Goal: Task Accomplishment & Management: Complete application form

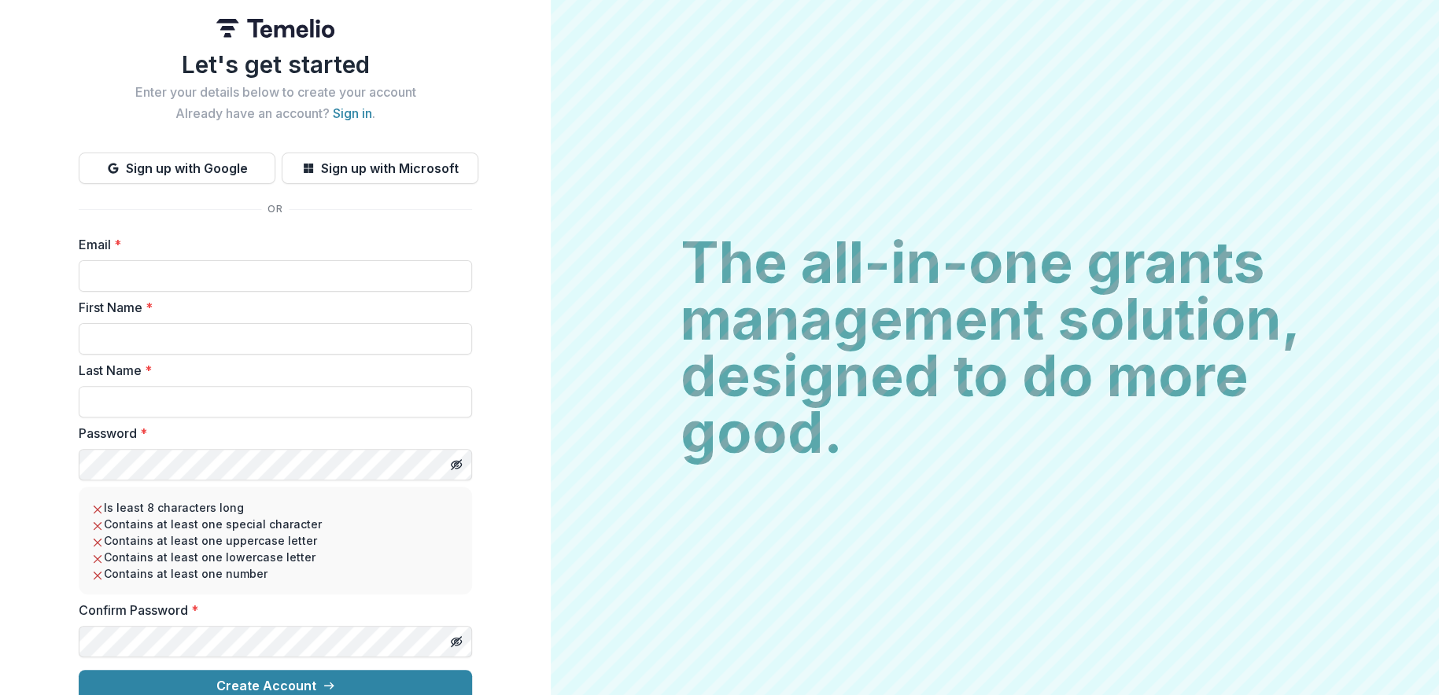
scroll to position [20, 0]
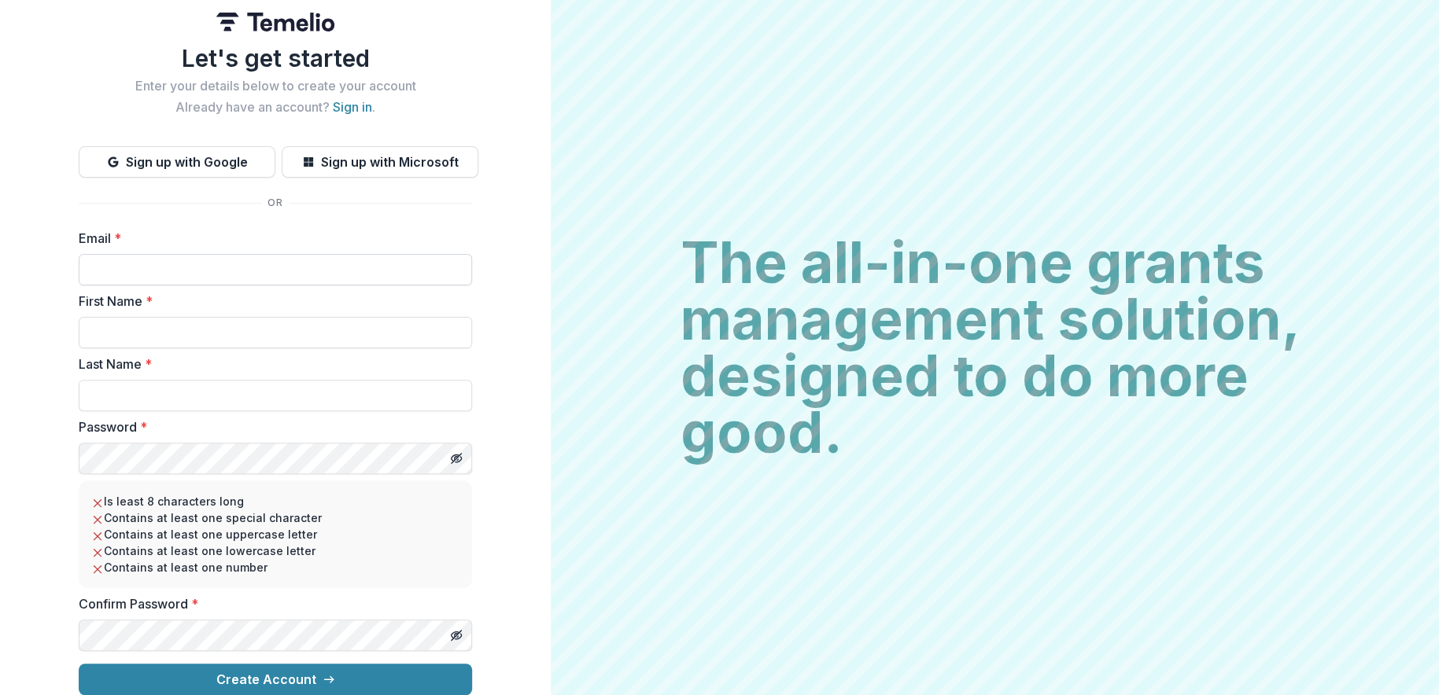
click at [120, 257] on input "Email *" at bounding box center [275, 269] width 393 height 31
type input "**********"
click at [119, 319] on input "First Name *" at bounding box center [275, 332] width 393 height 31
type input "****"
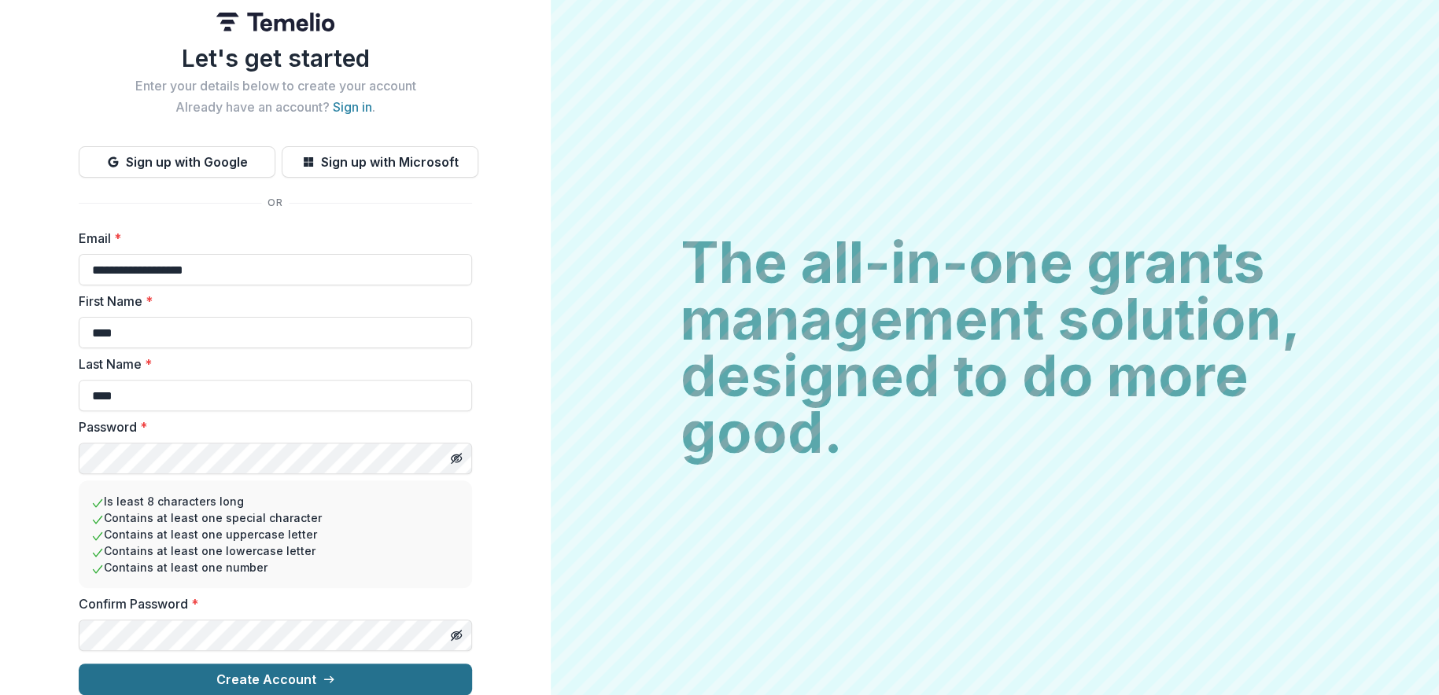
click at [245, 671] on button "Create Account" at bounding box center [275, 679] width 393 height 31
click at [178, 664] on button "Create Account" at bounding box center [275, 679] width 393 height 31
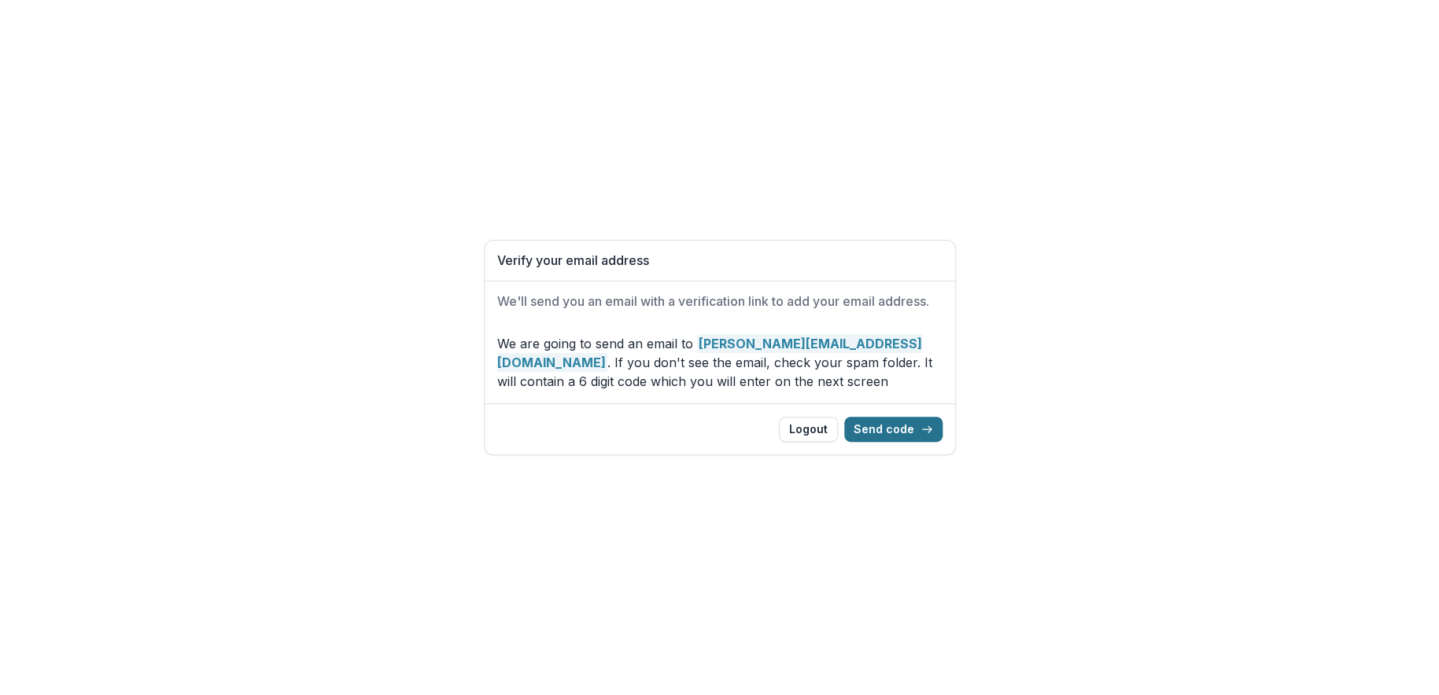
click at [892, 431] on button "Send code" at bounding box center [893, 429] width 98 height 25
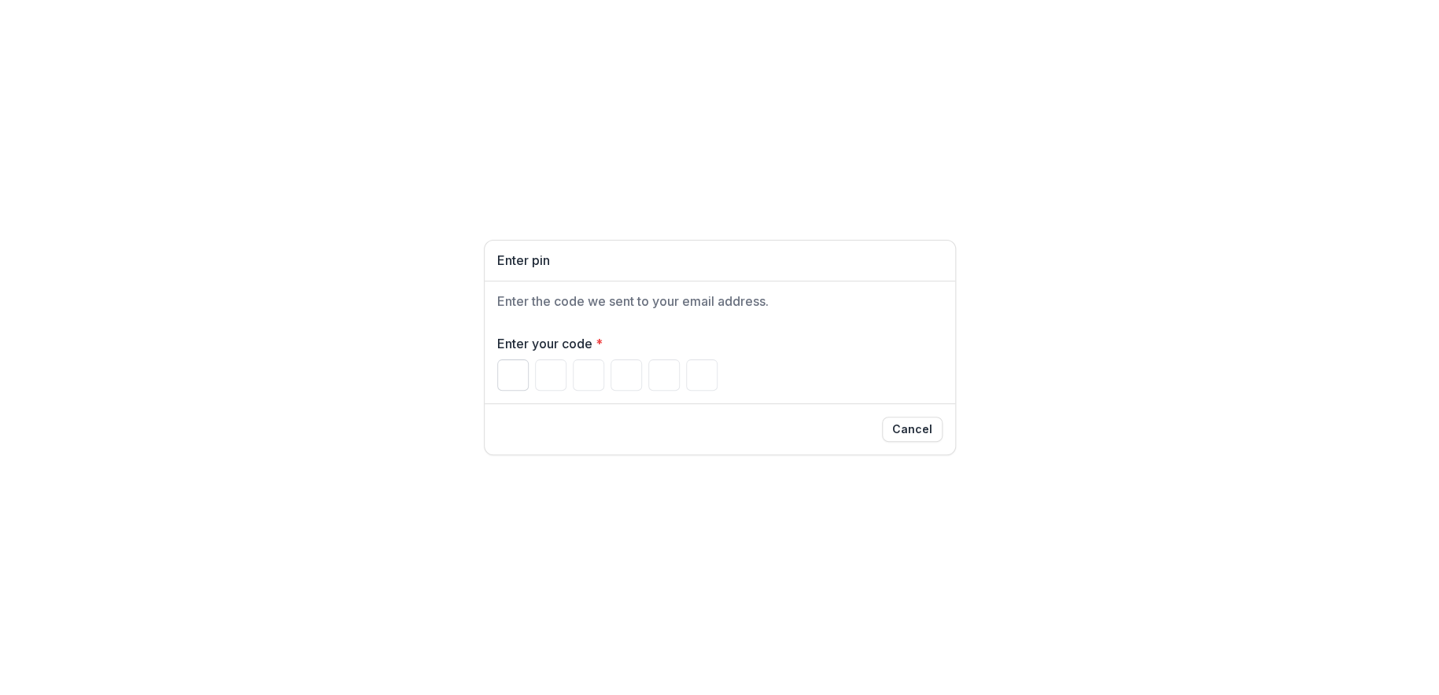
paste input "*"
type input "*"
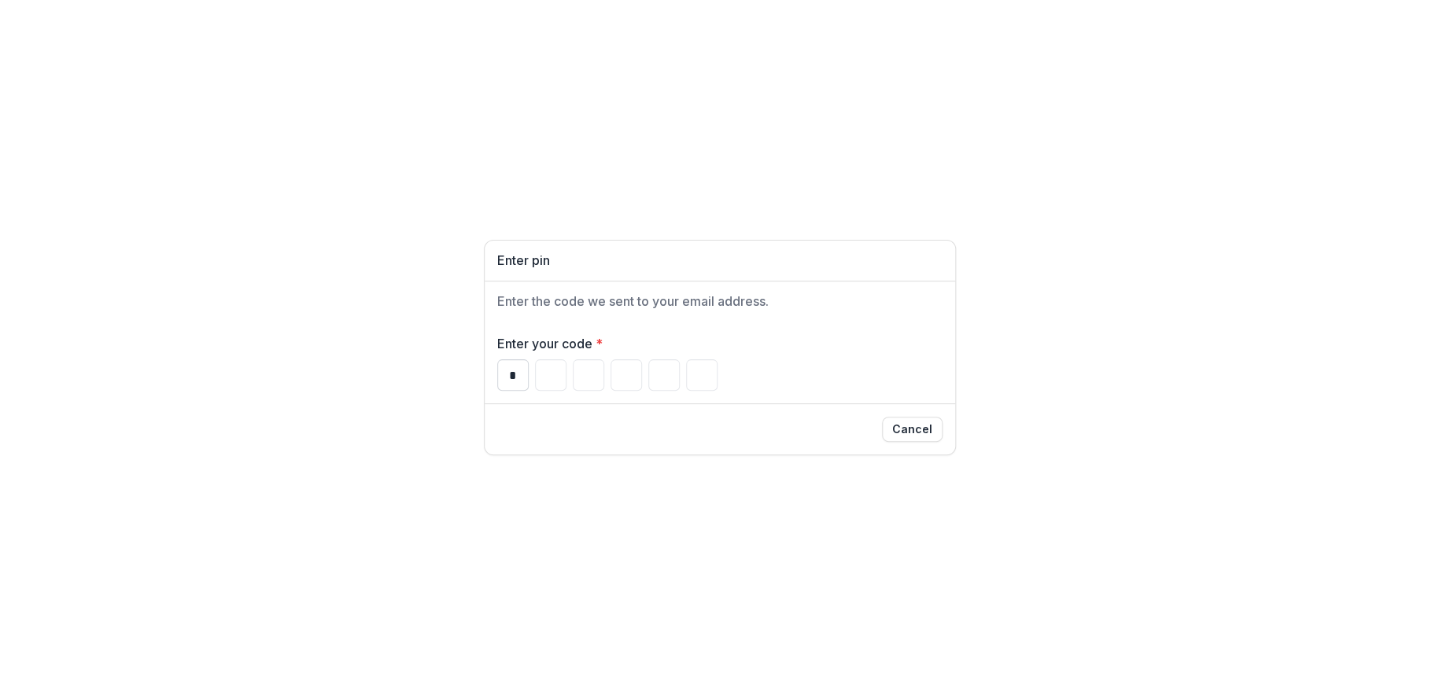
type input "*"
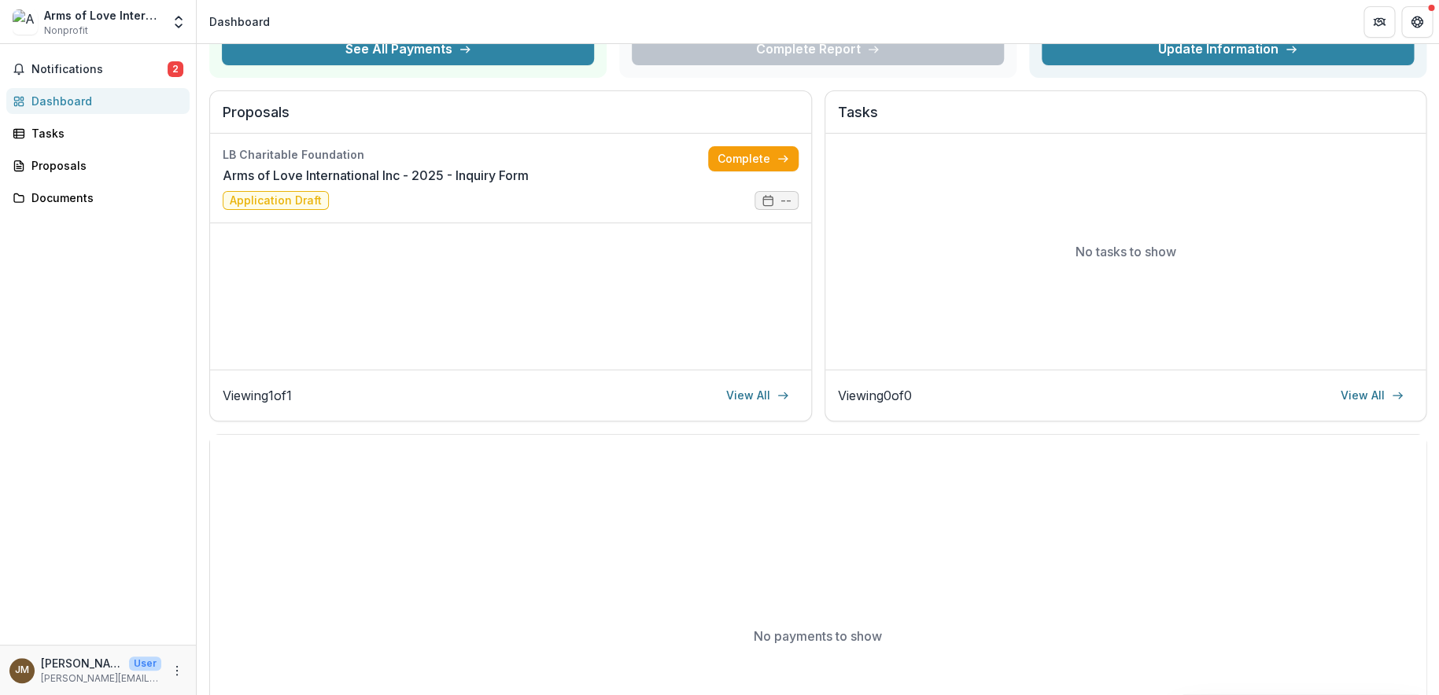
scroll to position [149, 0]
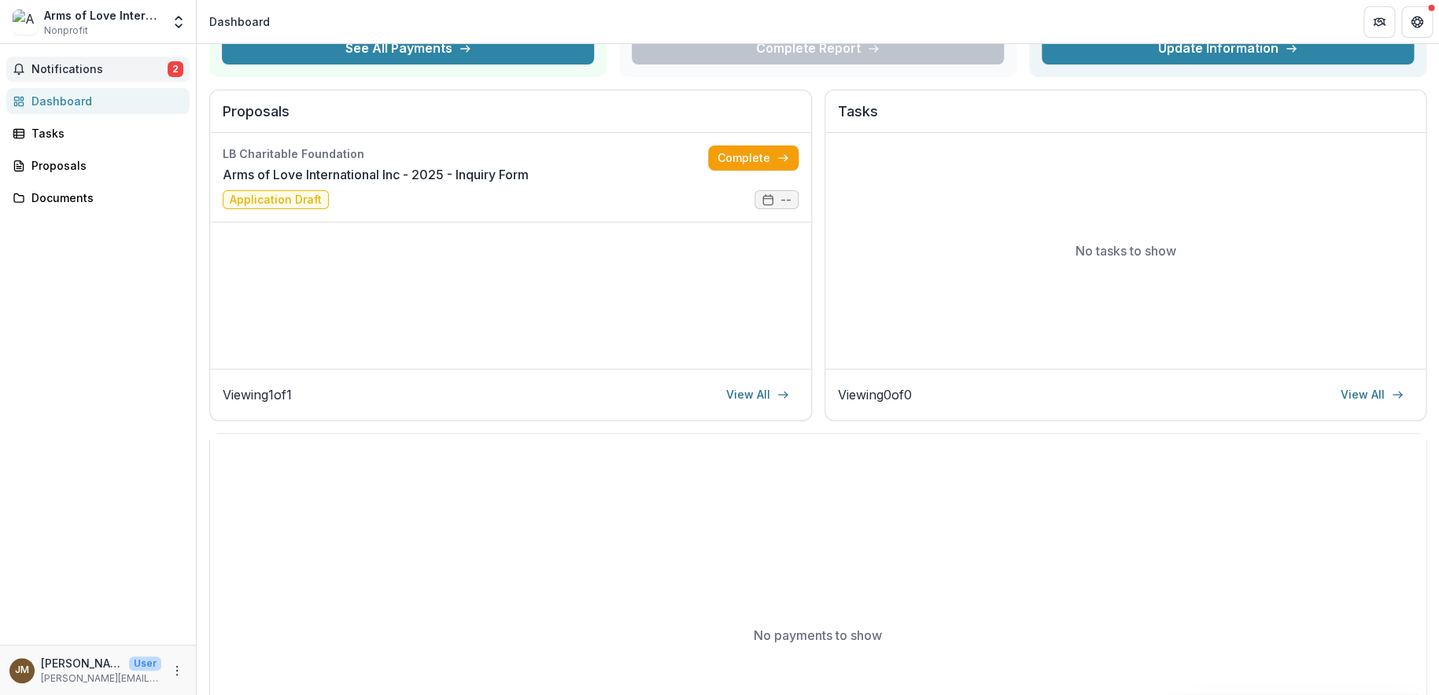
click at [83, 63] on span "Notifications" at bounding box center [99, 69] width 136 height 13
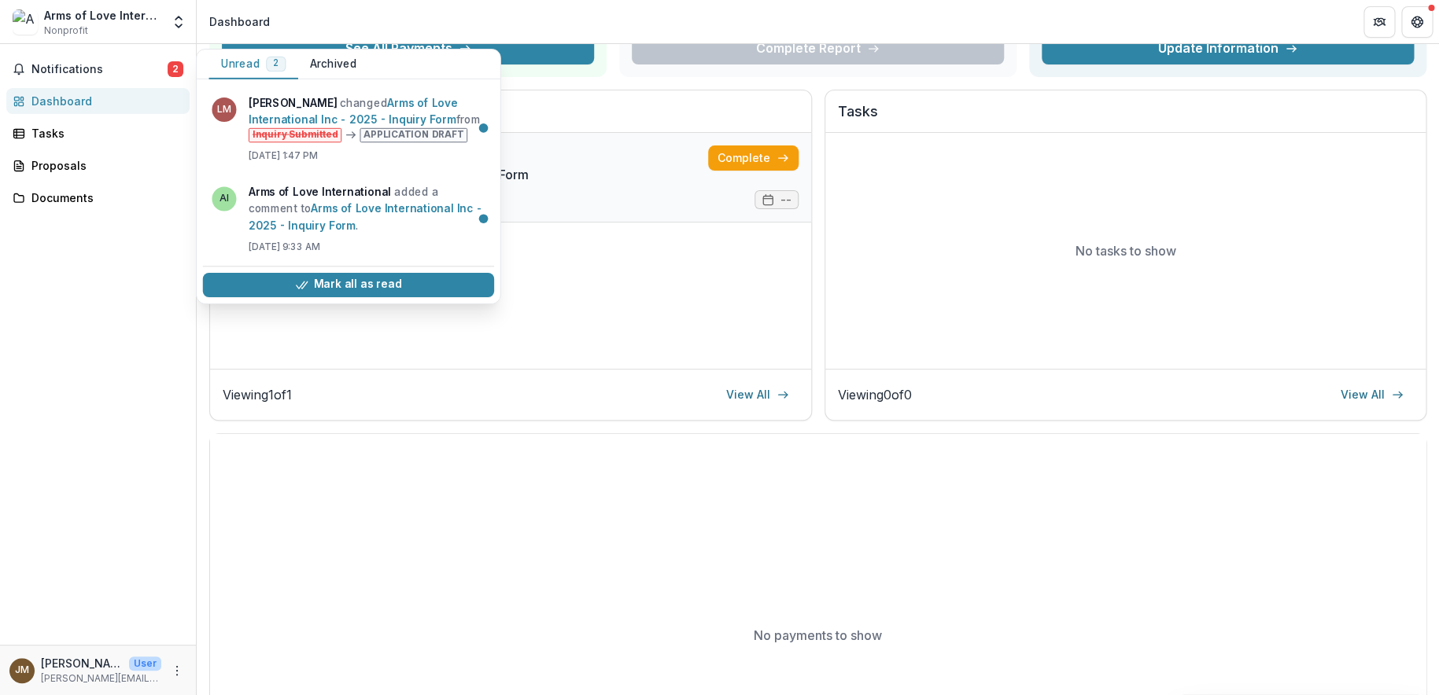
click at [529, 175] on link "Arms of Love International Inc - 2025 - Inquiry Form" at bounding box center [376, 174] width 306 height 19
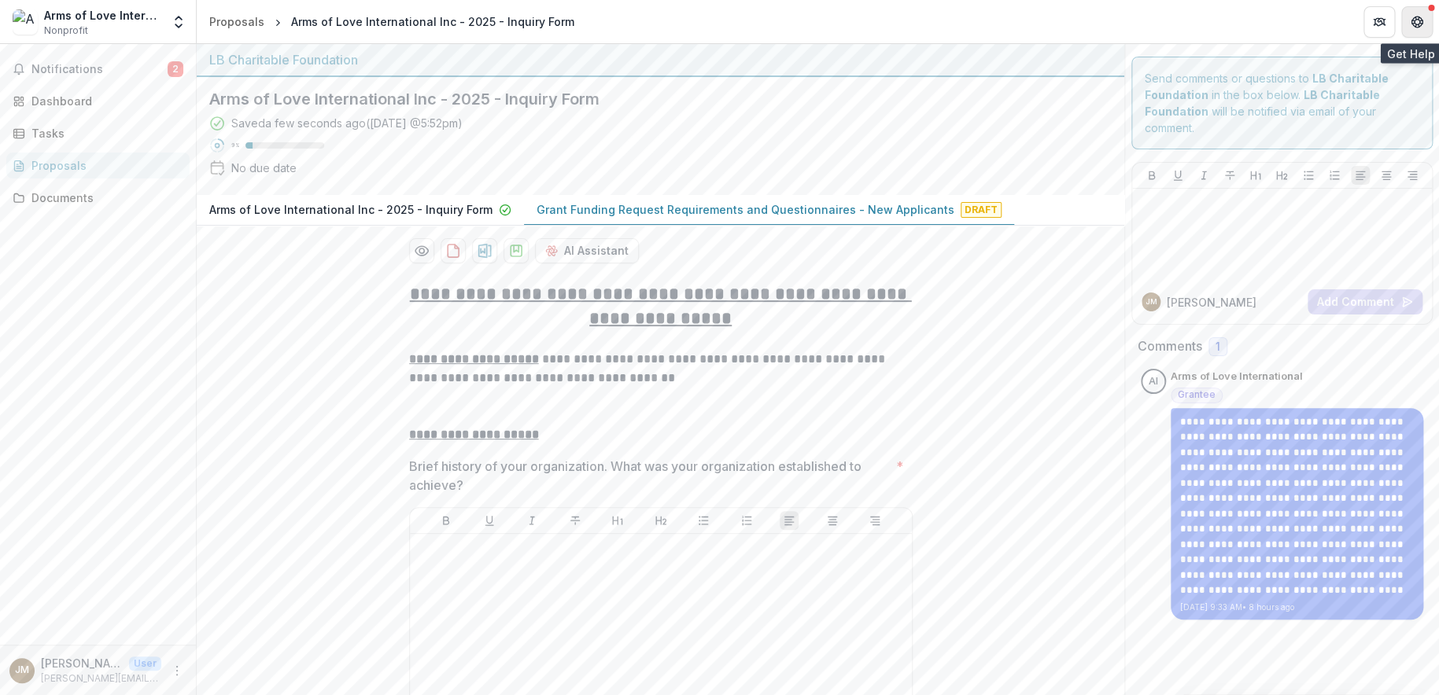
click at [1421, 22] on icon "Get Help" at bounding box center [1420, 22] width 3 height 4
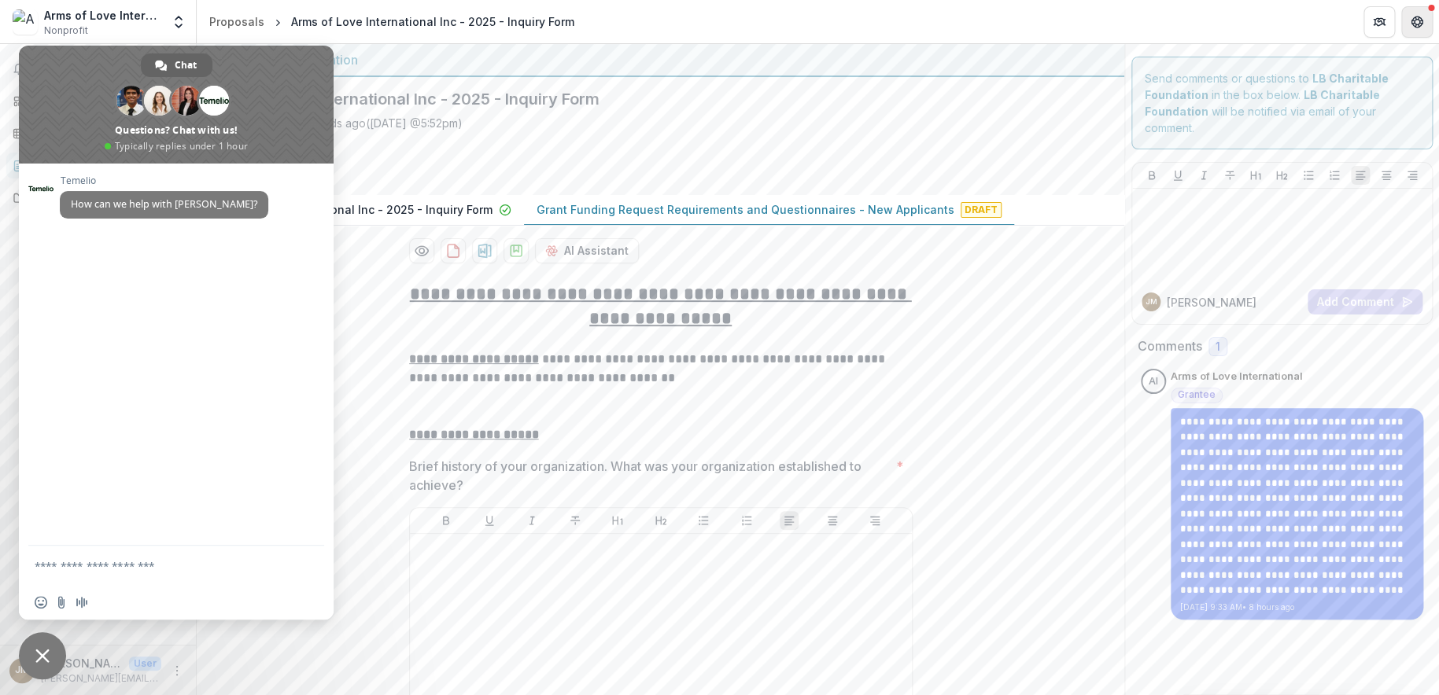
click at [1421, 22] on icon "Get Help" at bounding box center [1420, 22] width 3 height 4
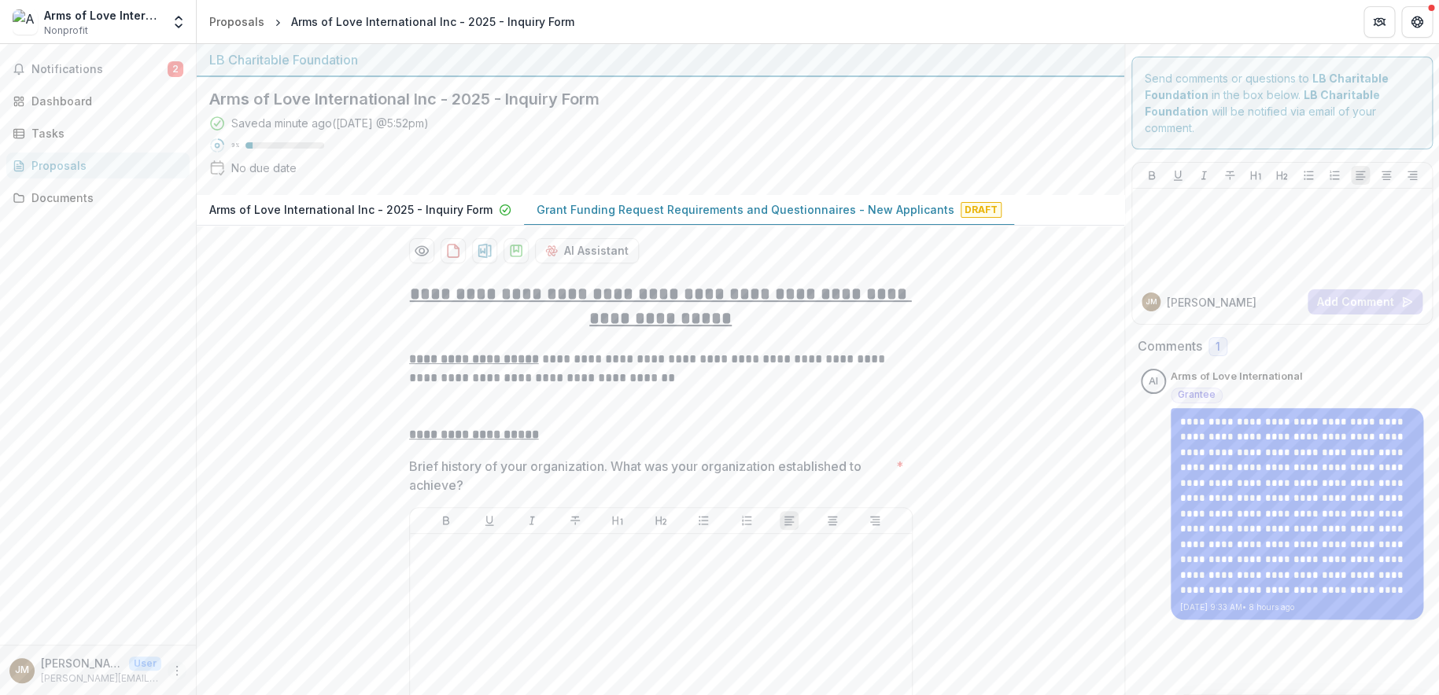
click at [179, 673] on icon "More" at bounding box center [177, 671] width 13 height 13
click at [234, 657] on button "Logout" at bounding box center [281, 663] width 168 height 26
